Goal: Task Accomplishment & Management: Complete application form

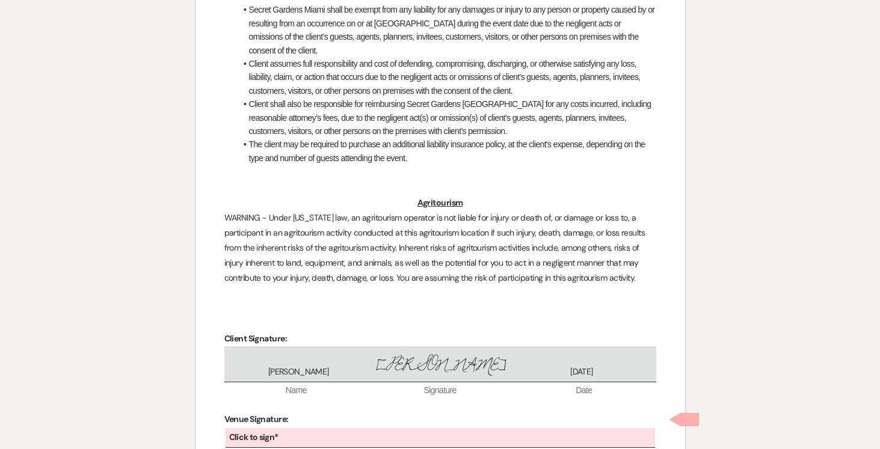
scroll to position [3373, 0]
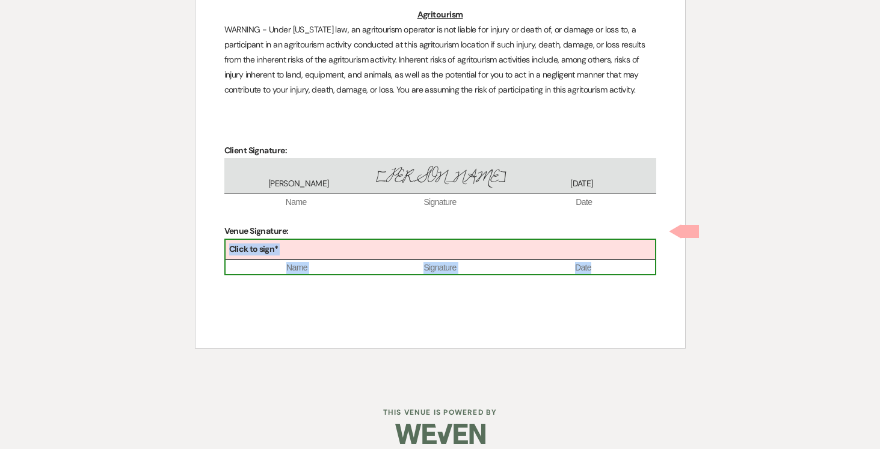
click at [395, 240] on div "Click to sign*" at bounding box center [441, 250] width 430 height 20
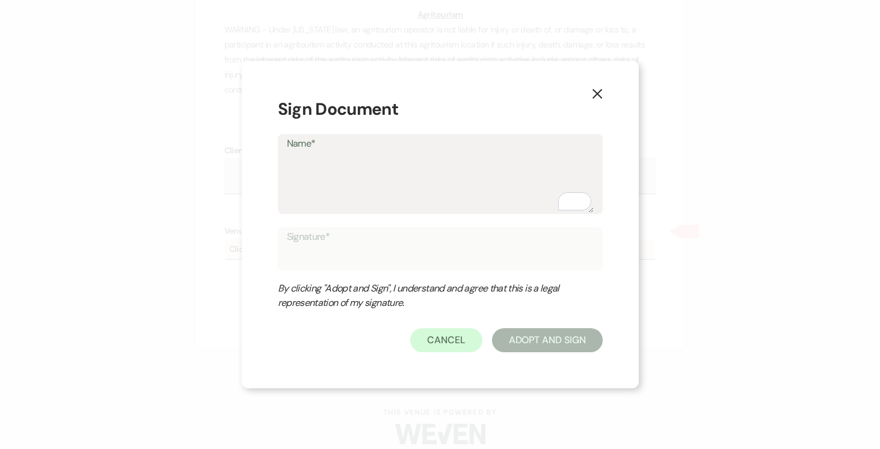
type textarea "J"
type input "J"
type textarea "Jo"
type input "Jo"
type textarea "[PERSON_NAME]"
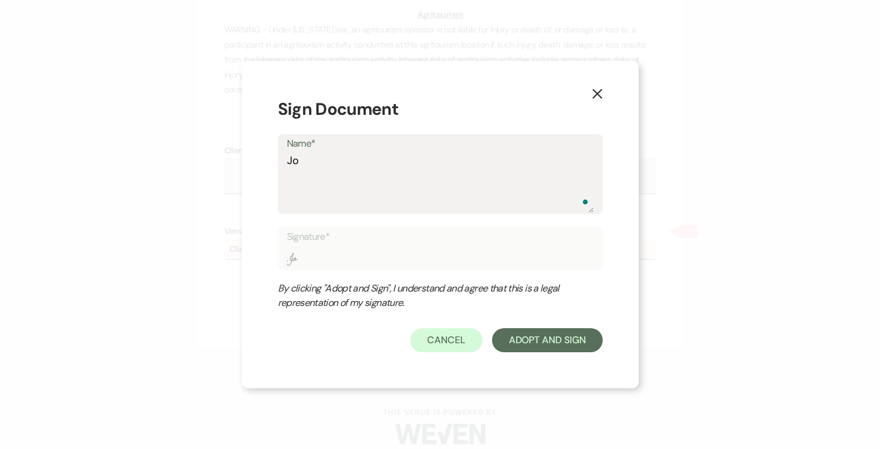
type input "[PERSON_NAME]"
type textarea "[PERSON_NAME]"
type input "[PERSON_NAME]"
type textarea "[PERSON_NAME]"
type input "[PERSON_NAME]"
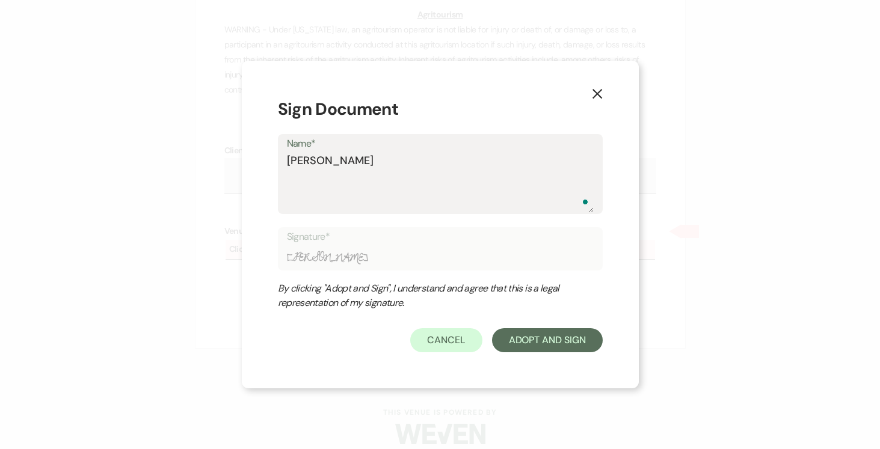
type textarea "[PERSON_NAME]"
type input "[PERSON_NAME]"
type textarea "[PERSON_NAME]"
type input "[PERSON_NAME]"
type textarea "[PERSON_NAME]"
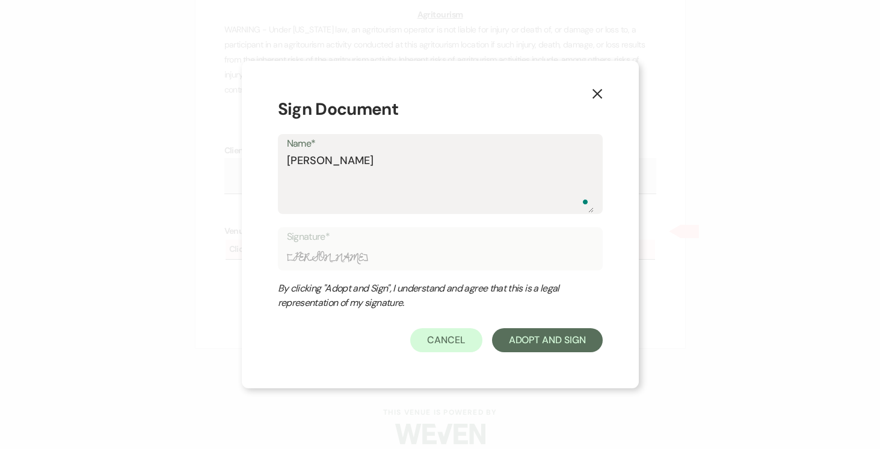
type input "[PERSON_NAME]"
type textarea "[PERSON_NAME]"
type input "[PERSON_NAME]"
type textarea "[PERSON_NAME]"
type input "[PERSON_NAME]"
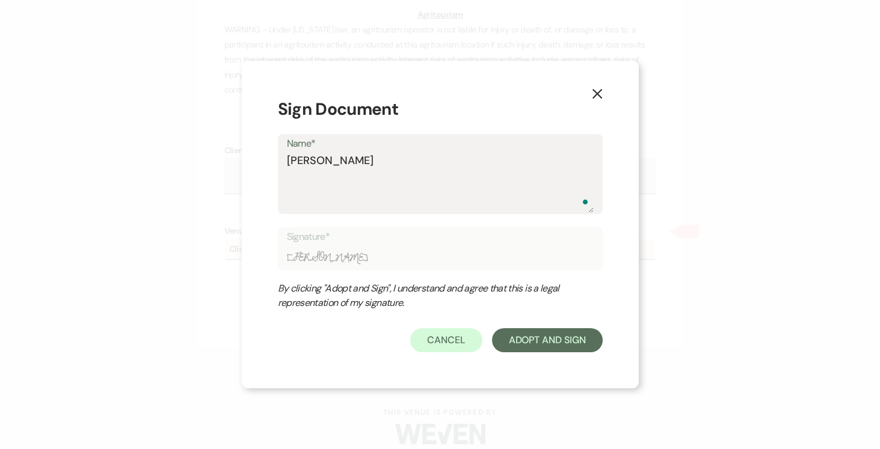
type textarea "[PERSON_NAME]"
type input "[PERSON_NAME]"
type textarea "[PERSON_NAME]"
type input "[PERSON_NAME]"
type textarea "[PERSON_NAME]"
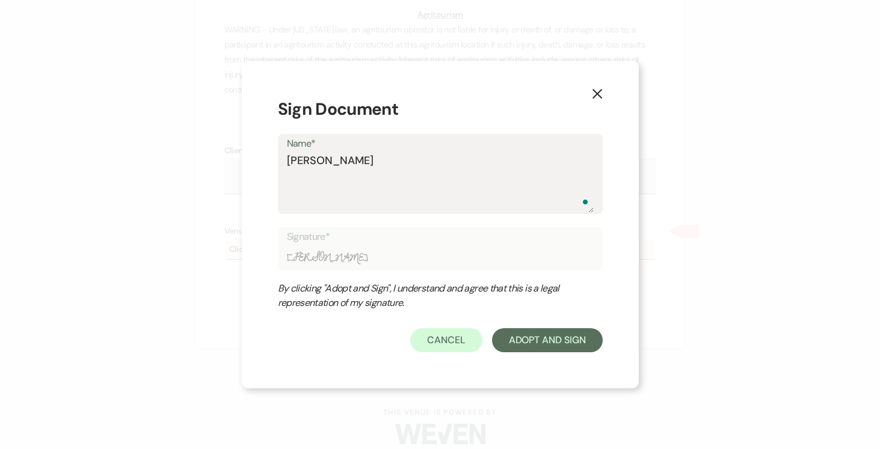
type input "[PERSON_NAME]"
type textarea "[PERSON_NAME]"
type input "[PERSON_NAME]"
type textarea "[PERSON_NAME]"
type input "[PERSON_NAME]"
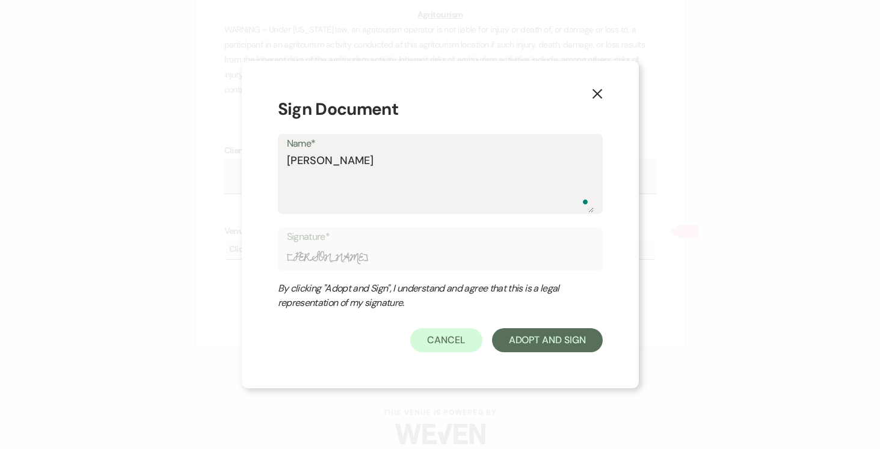
type textarea "[PERSON_NAME]"
type input "[PERSON_NAME]"
type textarea "[PERSON_NAME]"
click at [579, 340] on button "Adopt And Sign" at bounding box center [547, 340] width 111 height 24
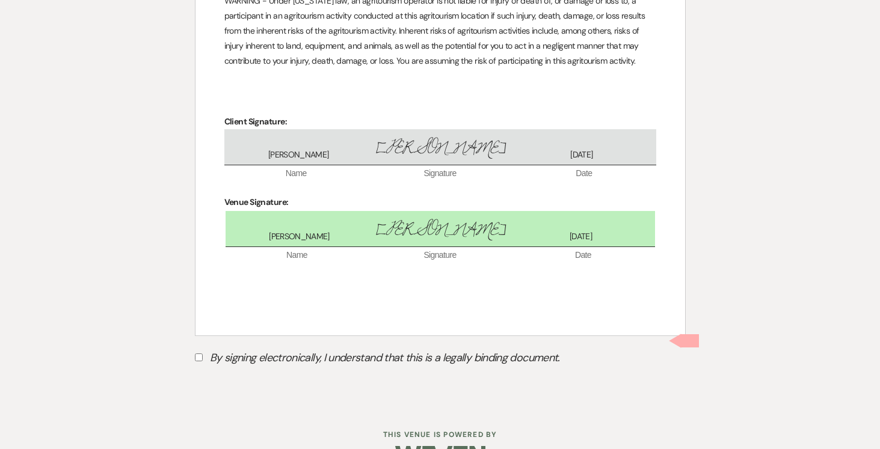
scroll to position [3424, 0]
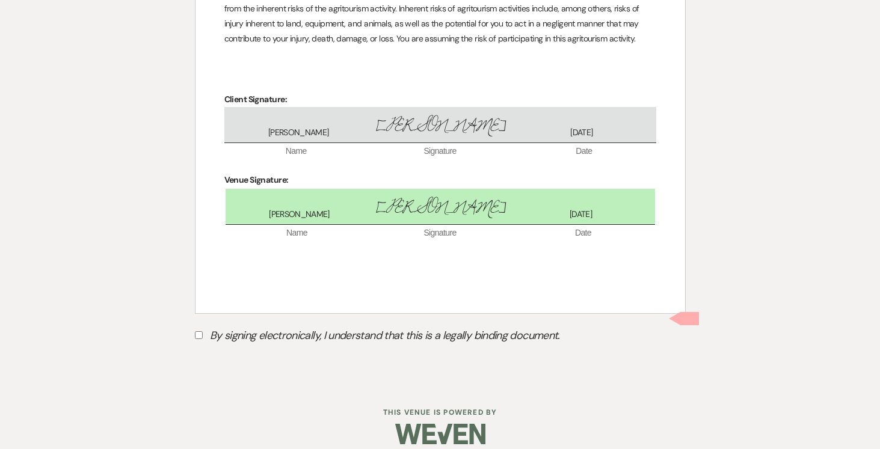
click at [200, 331] on input "By signing electronically, I understand that this is a legally binding document." at bounding box center [199, 335] width 8 height 8
checkbox input "true"
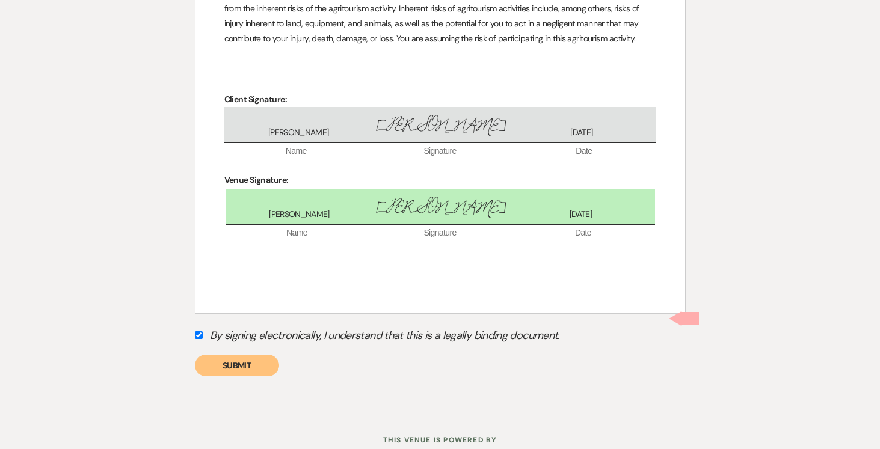
click at [257, 355] on button "Submit" at bounding box center [237, 366] width 84 height 22
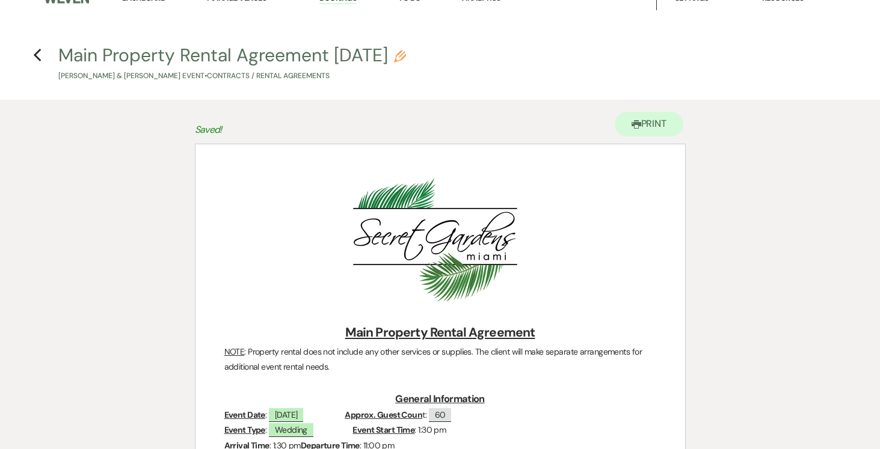
scroll to position [0, 0]
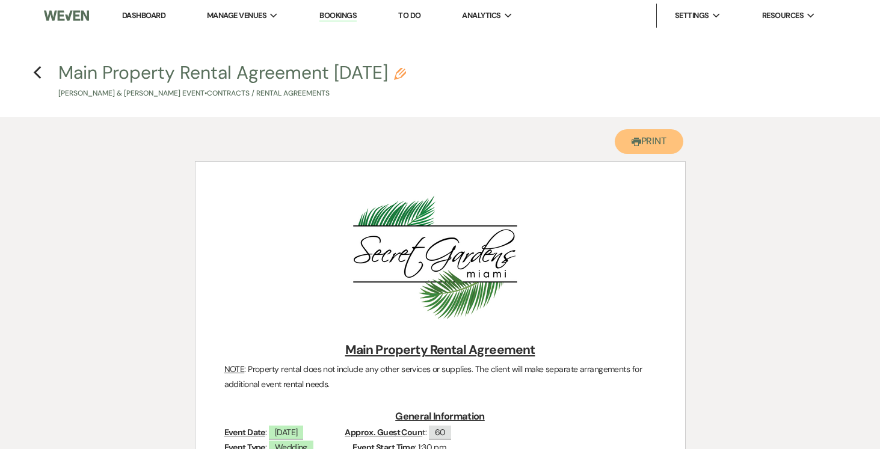
click at [660, 134] on button "Printer Print" at bounding box center [649, 141] width 69 height 25
click at [38, 77] on use "button" at bounding box center [37, 72] width 8 height 13
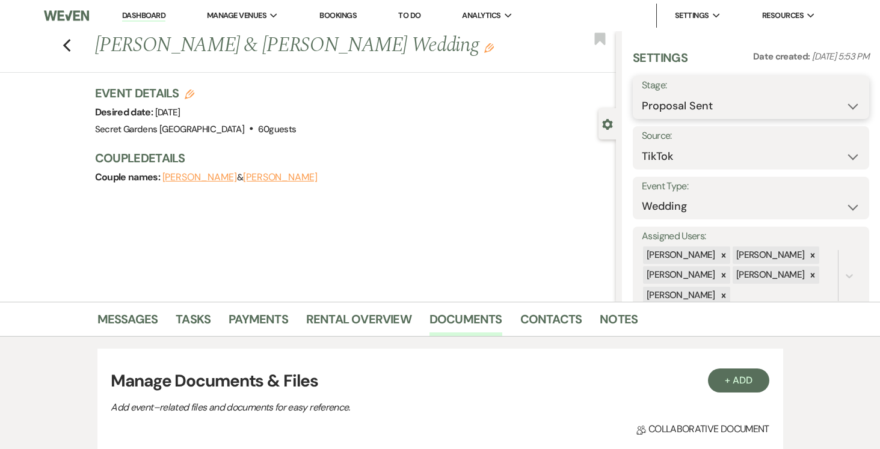
click at [849, 109] on select "Inquiry Follow Up Tour Requested Tour Confirmed Toured Proposal Sent Booked Lost" at bounding box center [751, 105] width 218 height 23
select select "7"
click at [642, 94] on select "Inquiry Follow Up Tour Requested Tour Confirmed Toured Proposal Sent Booked Lost" at bounding box center [751, 105] width 218 height 23
click at [853, 99] on button "Save" at bounding box center [845, 97] width 49 height 24
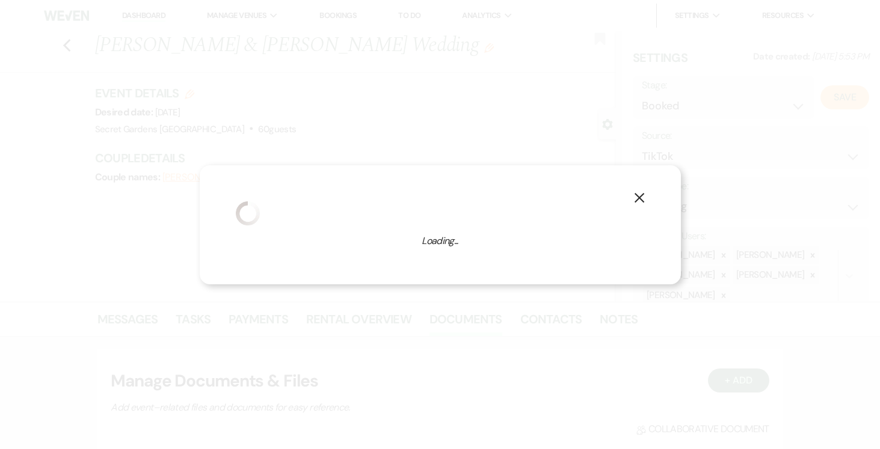
select select "1"
select select "834"
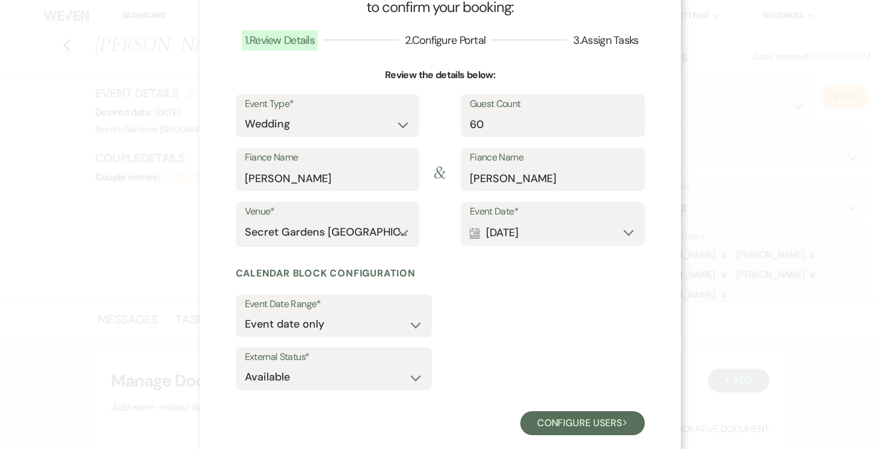
scroll to position [81, 0]
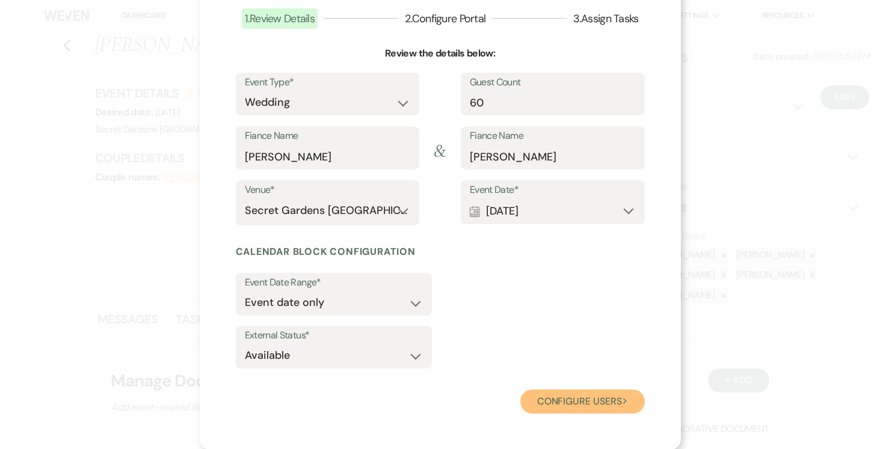
click at [601, 401] on button "Configure users Next" at bounding box center [582, 402] width 125 height 24
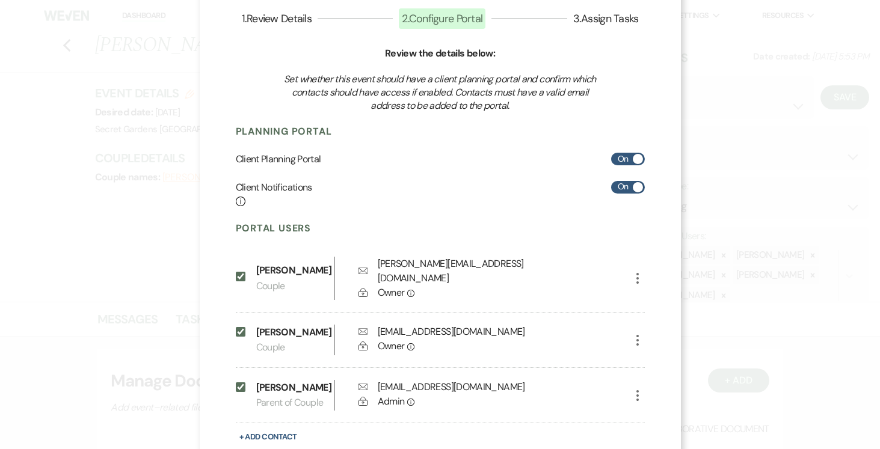
scroll to position [161, 0]
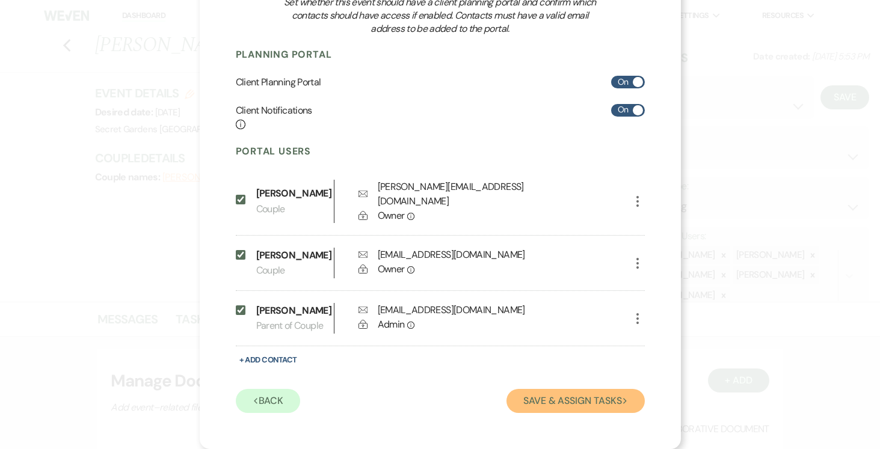
click at [605, 399] on button "Save & Assign Tasks Next" at bounding box center [576, 401] width 138 height 24
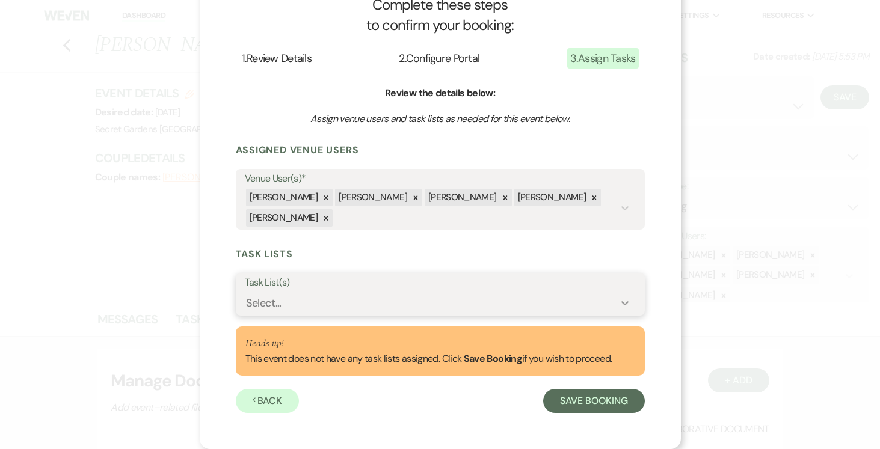
click at [620, 305] on icon at bounding box center [625, 303] width 12 height 12
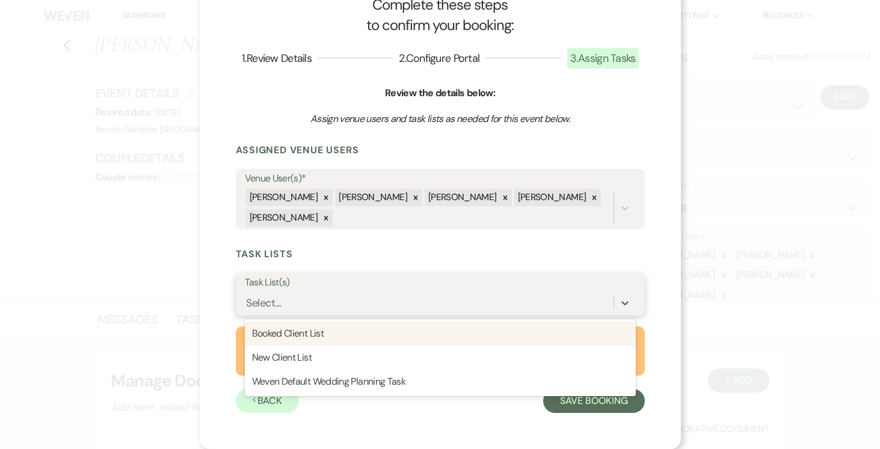
click at [559, 331] on div "Booked Client List" at bounding box center [440, 334] width 391 height 24
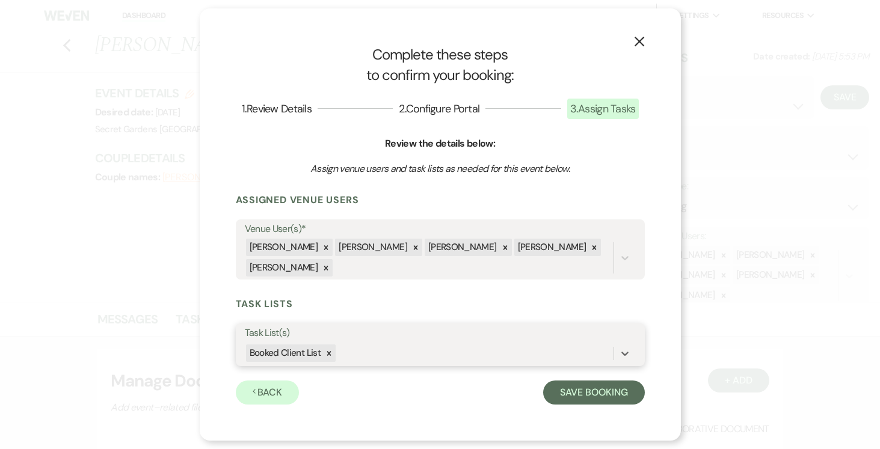
scroll to position [0, 0]
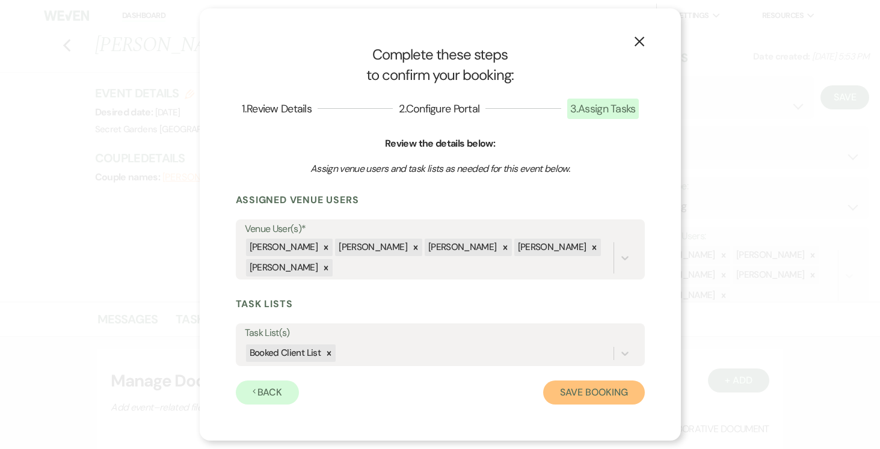
click at [591, 397] on button "Save Booking" at bounding box center [593, 393] width 101 height 24
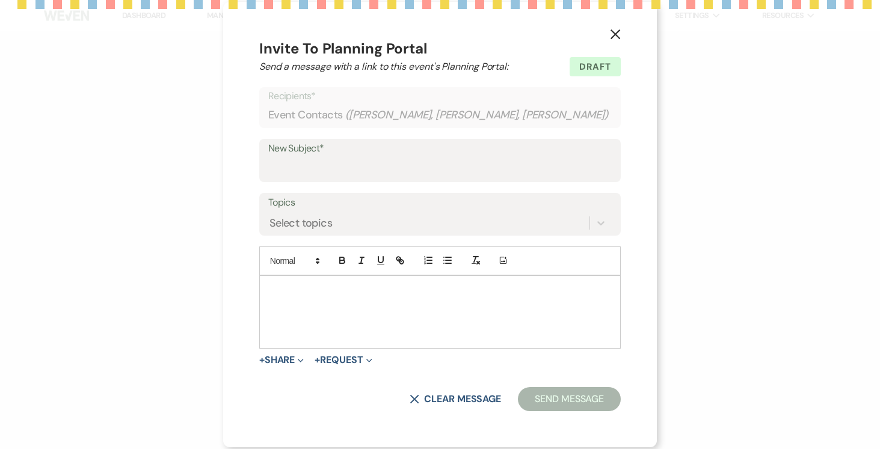
select select "14"
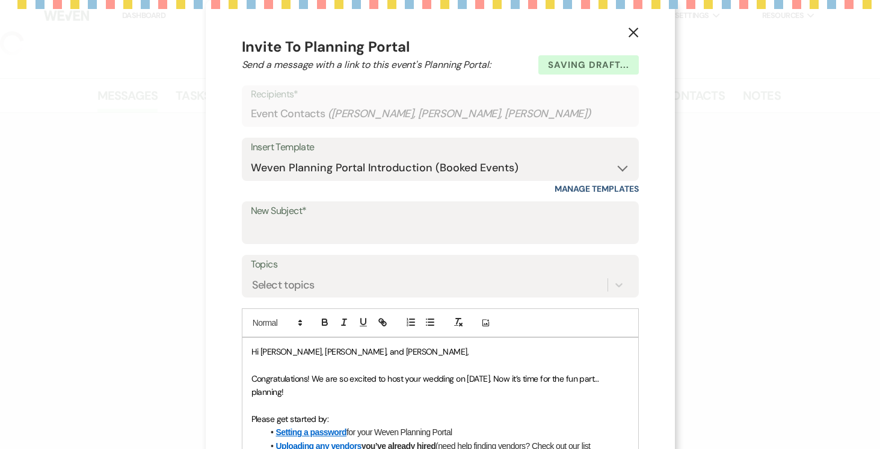
select select "19"
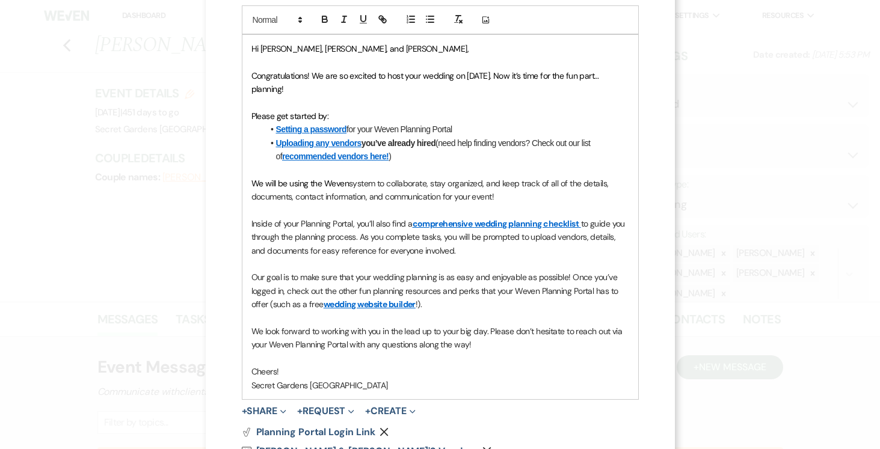
scroll to position [391, 0]
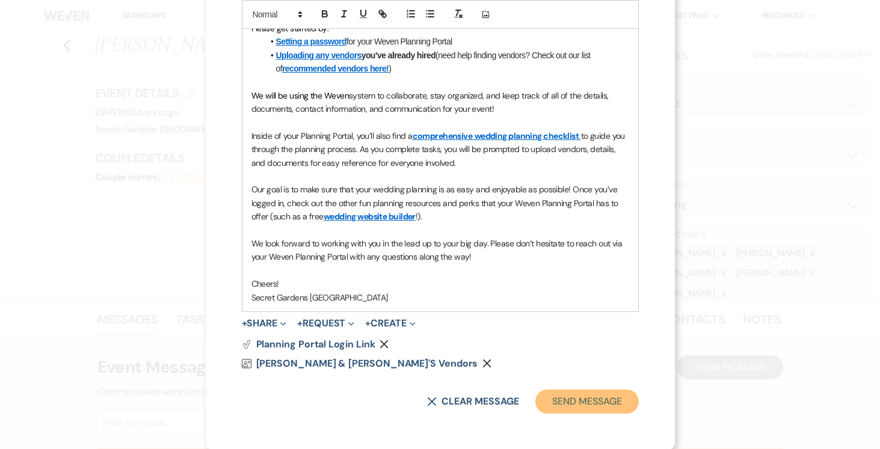
click at [595, 408] on button "Send Message" at bounding box center [586, 402] width 103 height 24
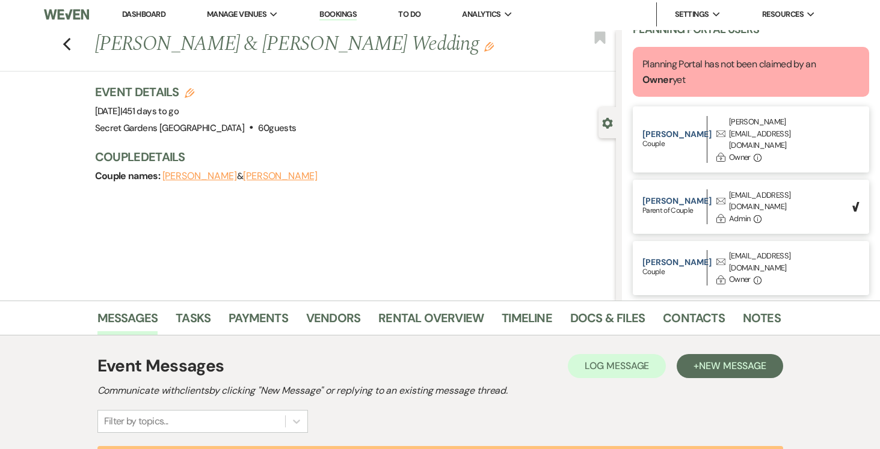
scroll to position [0, 0]
